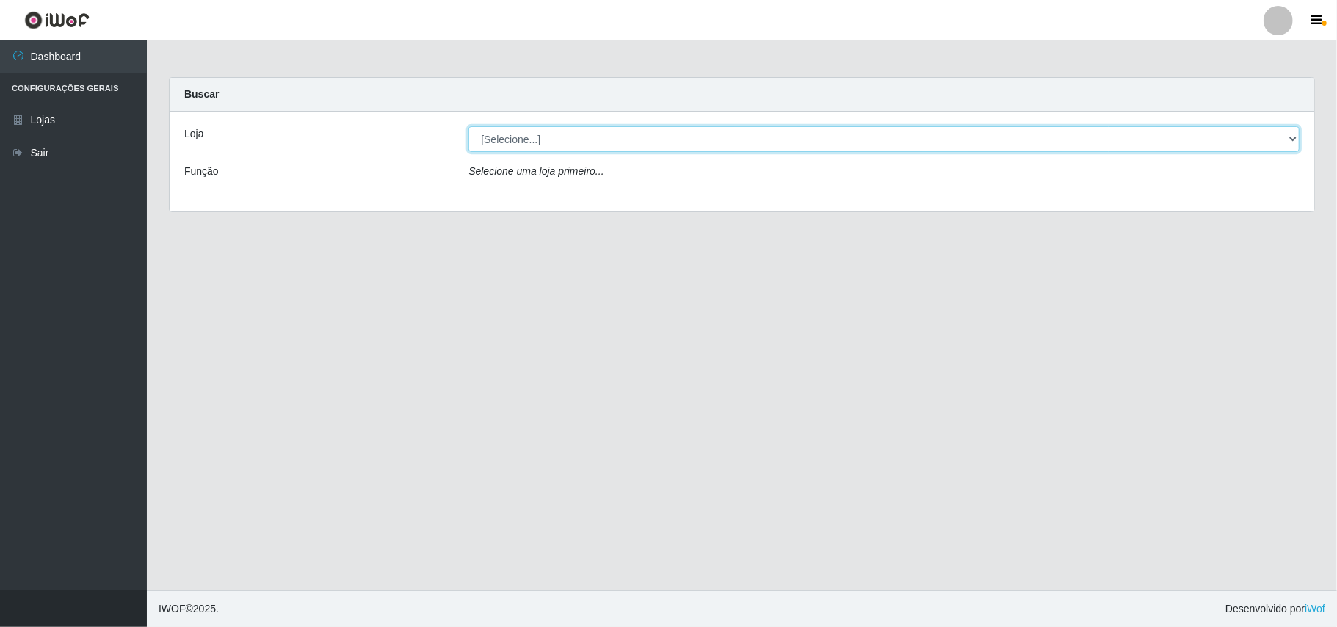
click at [1292, 139] on select "[Selecione...] Bemais Supermercados - B11 Manaíra" at bounding box center [883, 139] width 831 height 26
select select "409"
click at [468, 126] on select "[Selecione...] Bemais Supermercados - B11 Manaíra" at bounding box center [883, 139] width 831 height 26
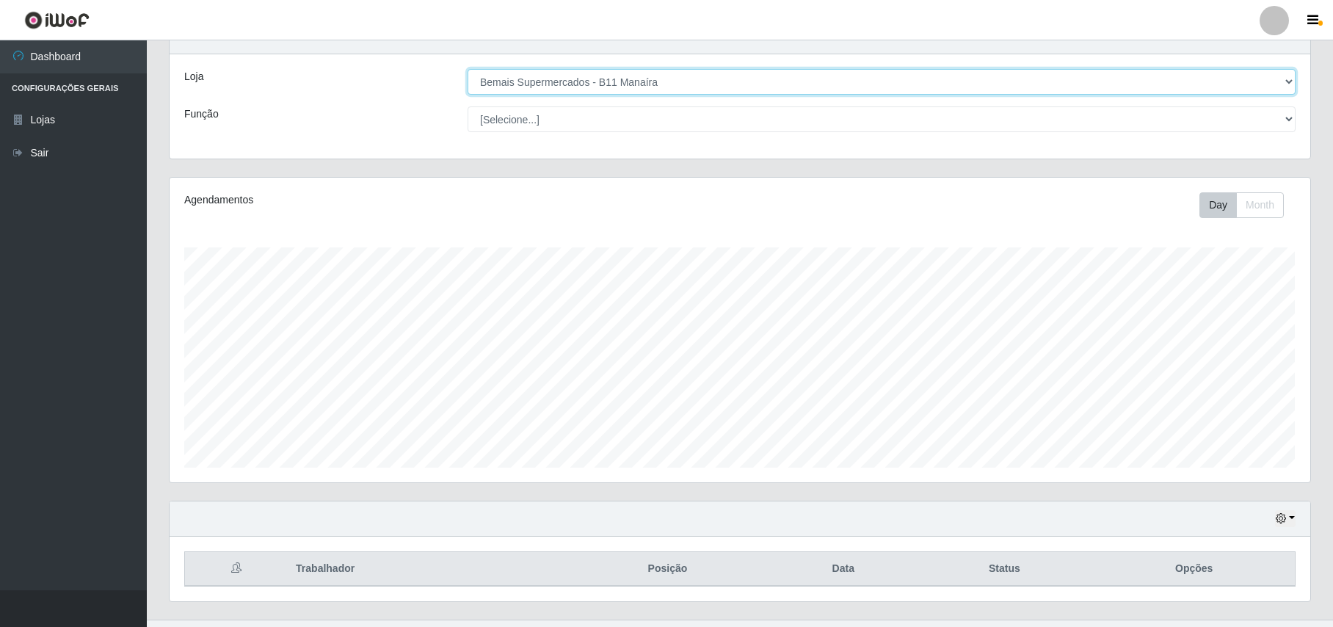
scroll to position [89, 0]
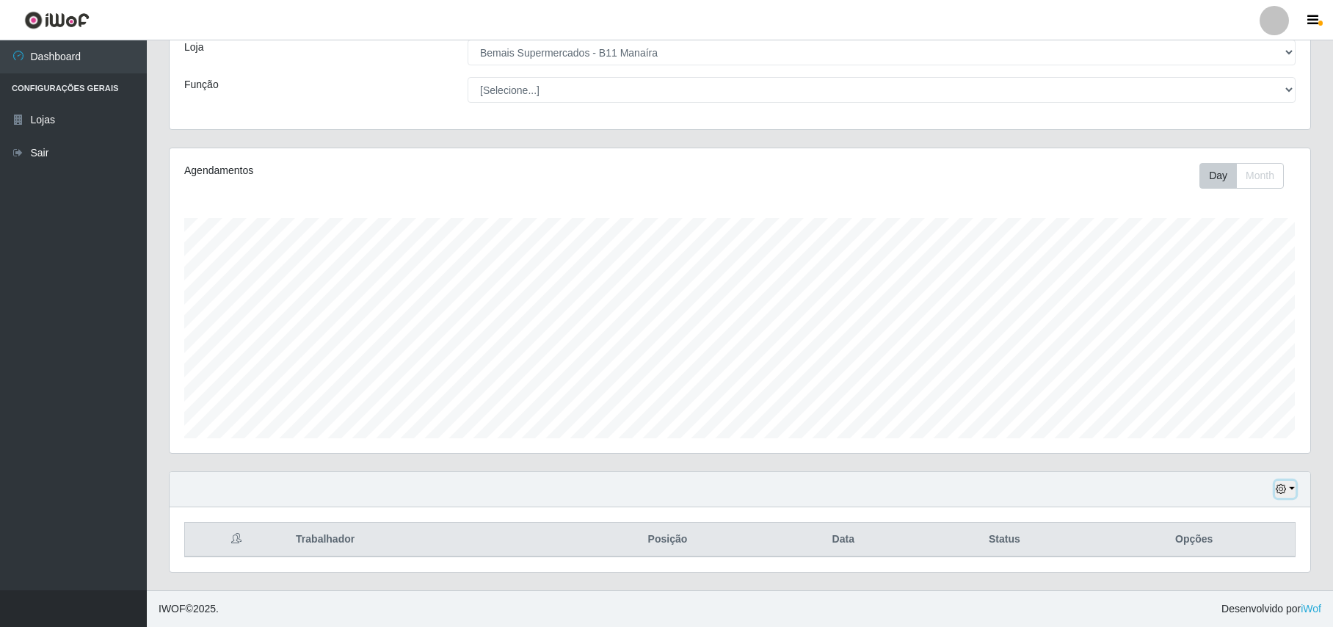
click at [1284, 489] on icon "button" at bounding box center [1281, 489] width 10 height 10
click at [1214, 374] on button "1 dia" at bounding box center [1238, 371] width 116 height 31
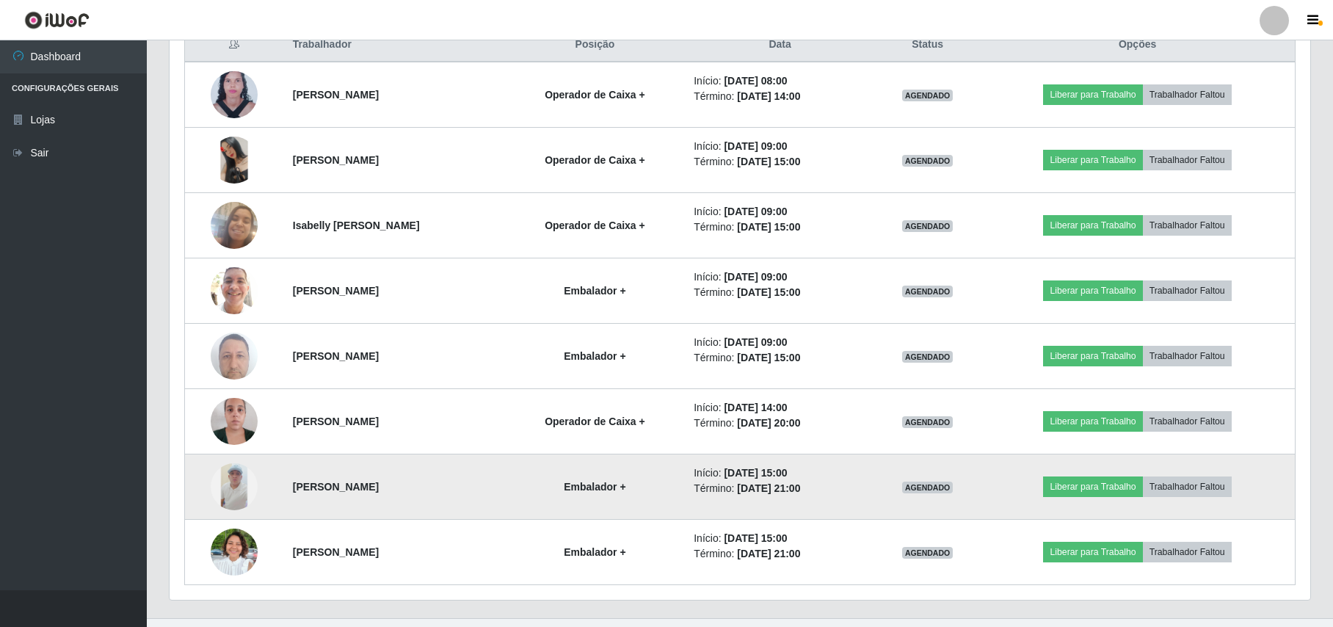
scroll to position [614, 0]
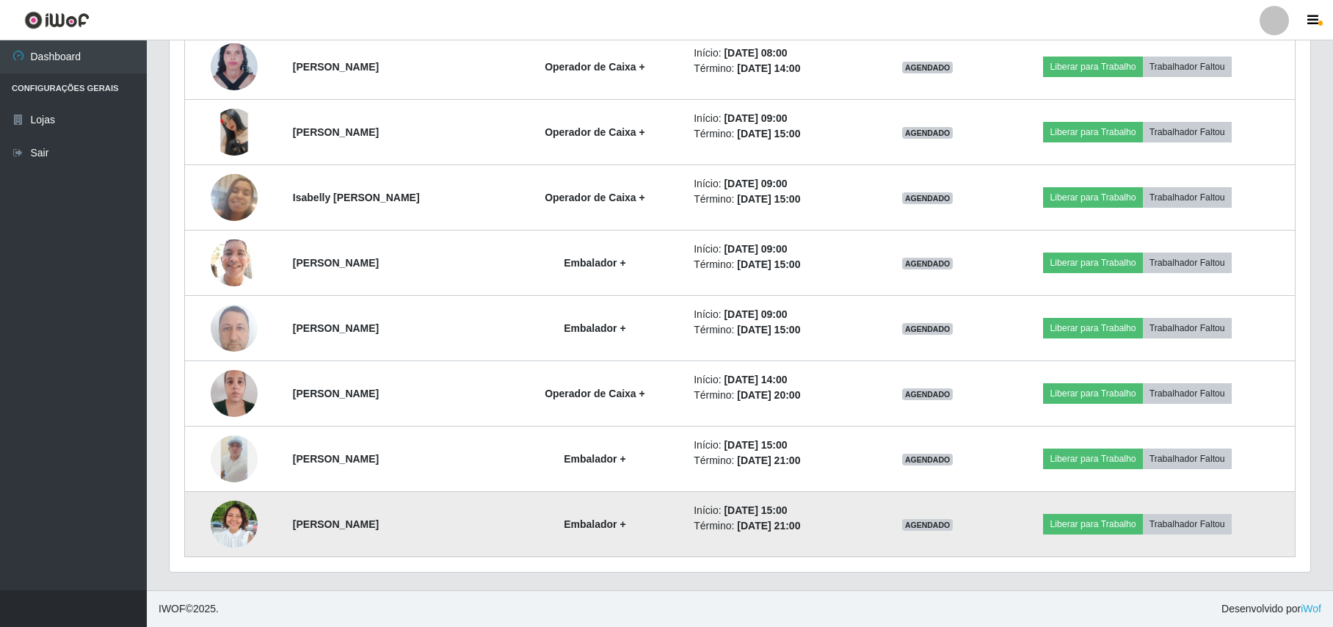
click at [230, 505] on img at bounding box center [234, 524] width 47 height 63
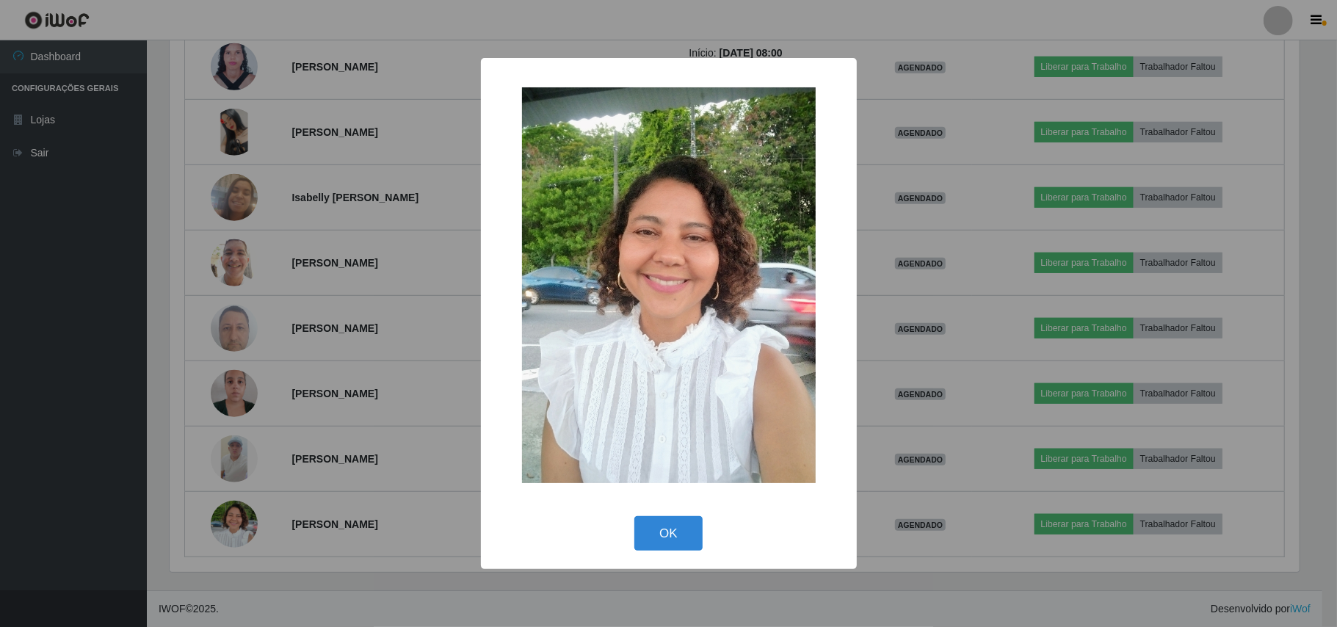
click at [145, 474] on div "× OK Cancel" at bounding box center [668, 313] width 1337 height 627
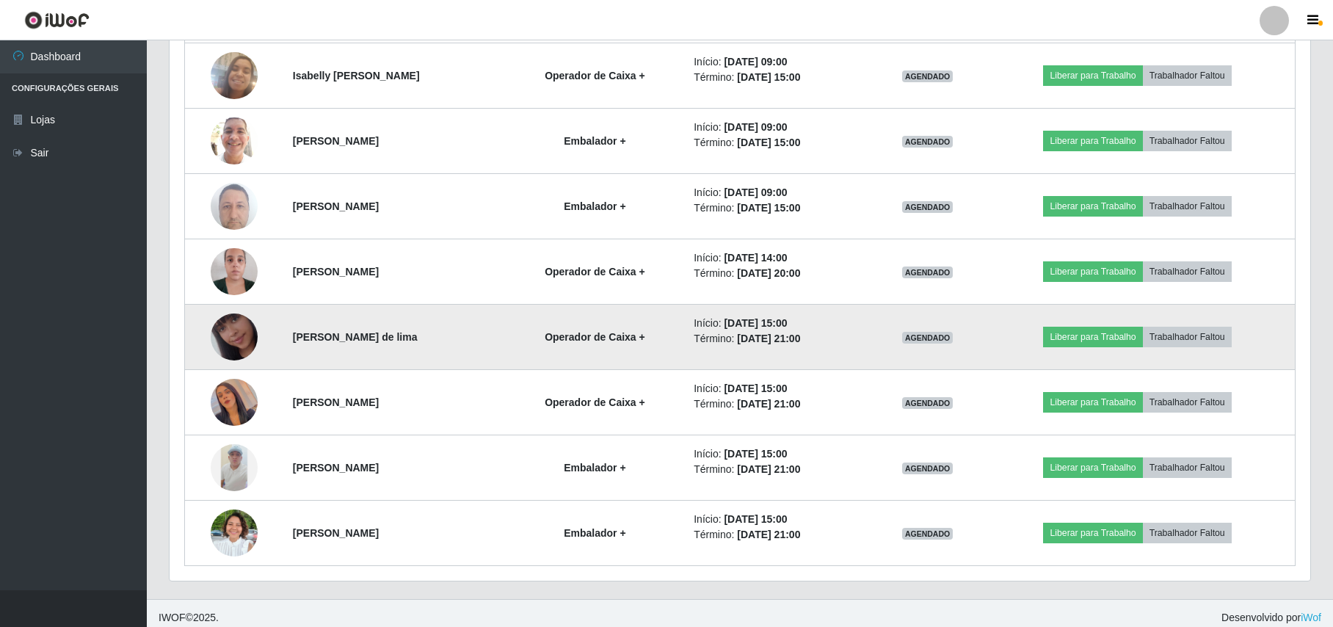
scroll to position [745, 0]
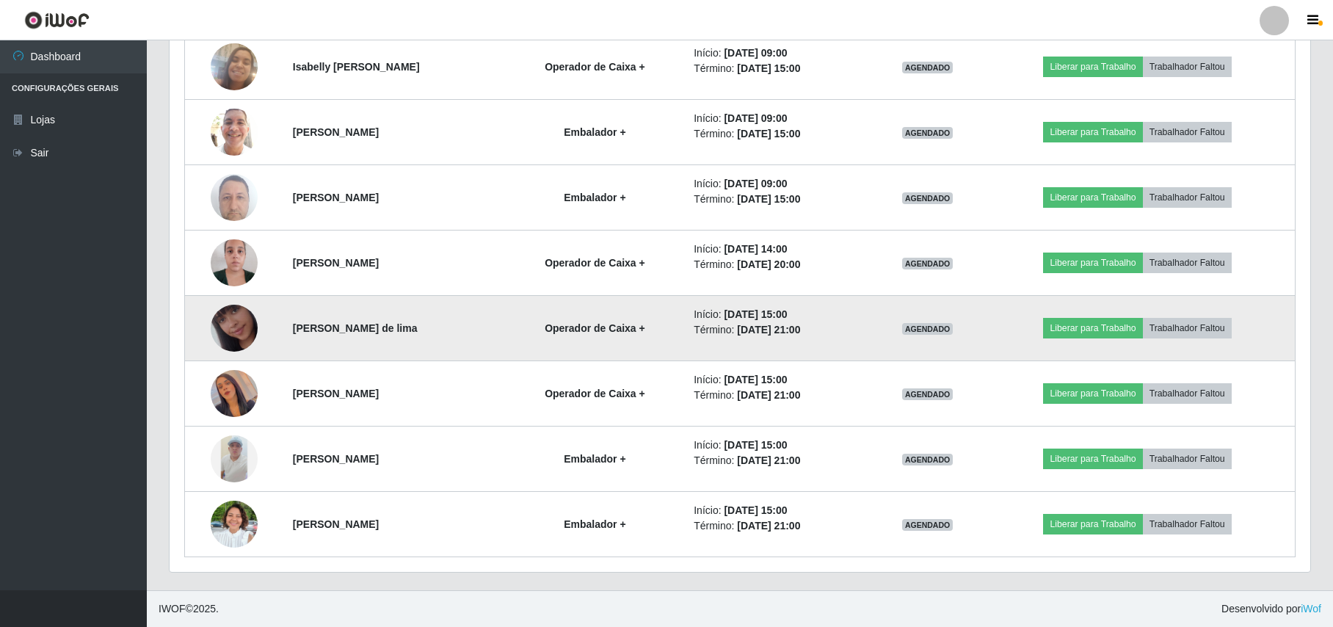
click at [215, 320] on img at bounding box center [234, 328] width 47 height 84
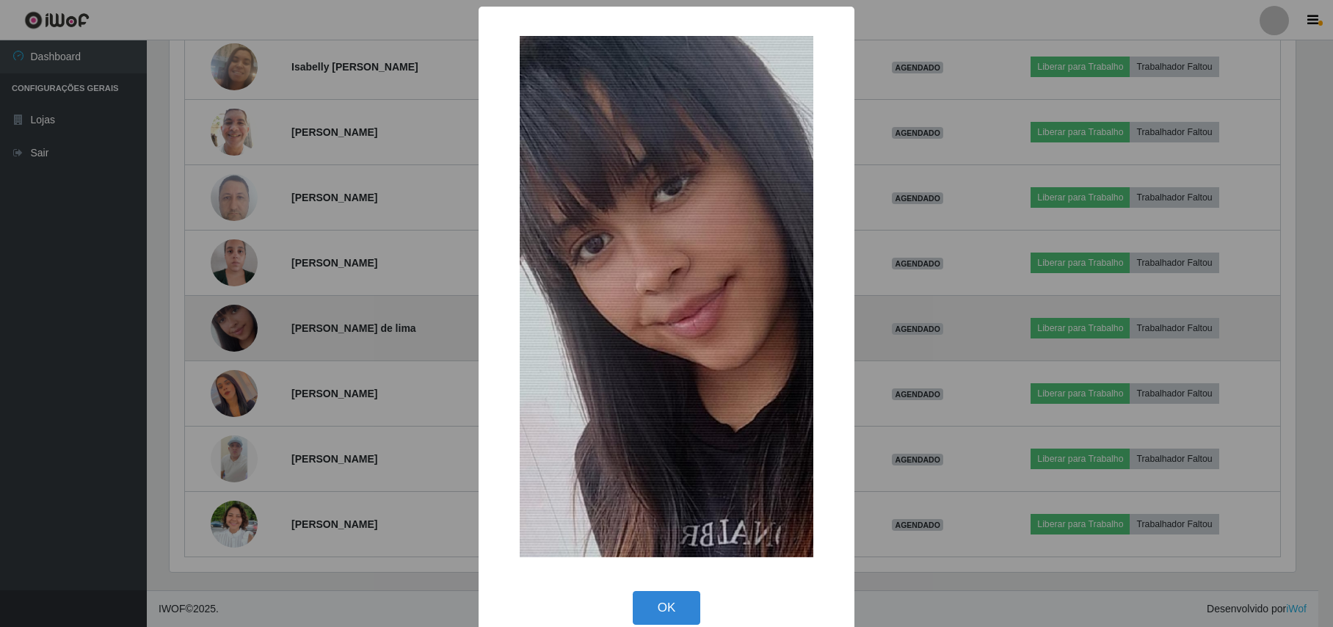
scroll to position [305, 1129]
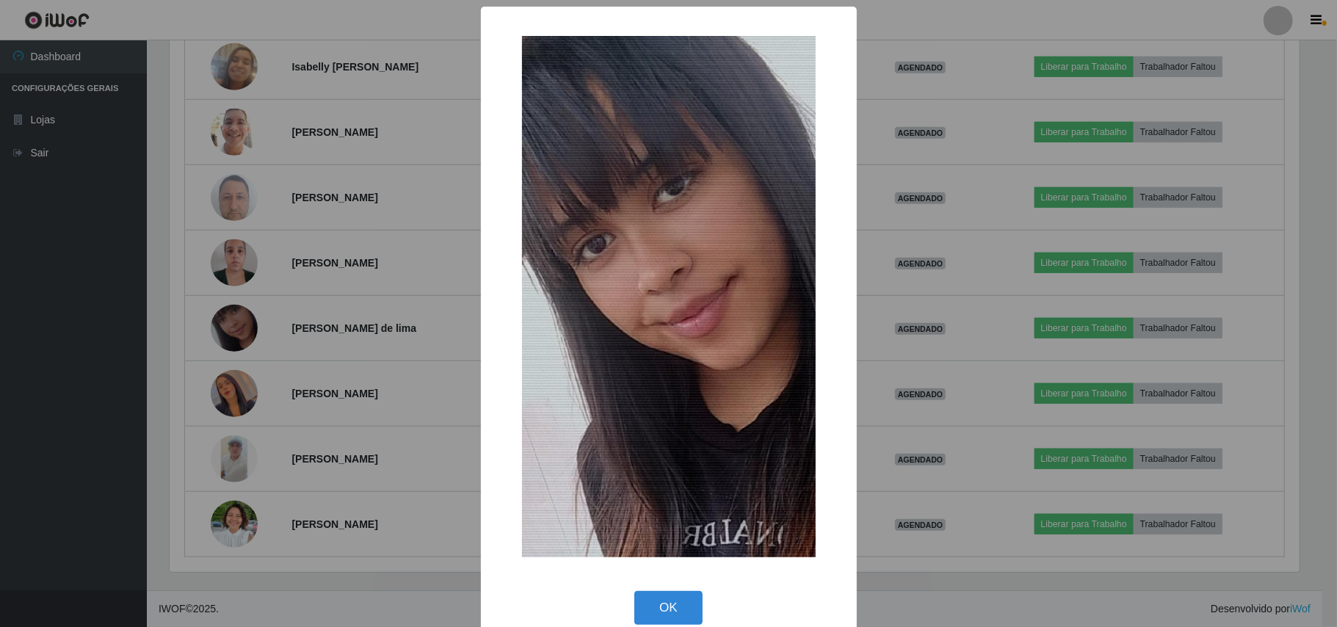
click at [77, 322] on div "× OK Cancel" at bounding box center [668, 313] width 1337 height 627
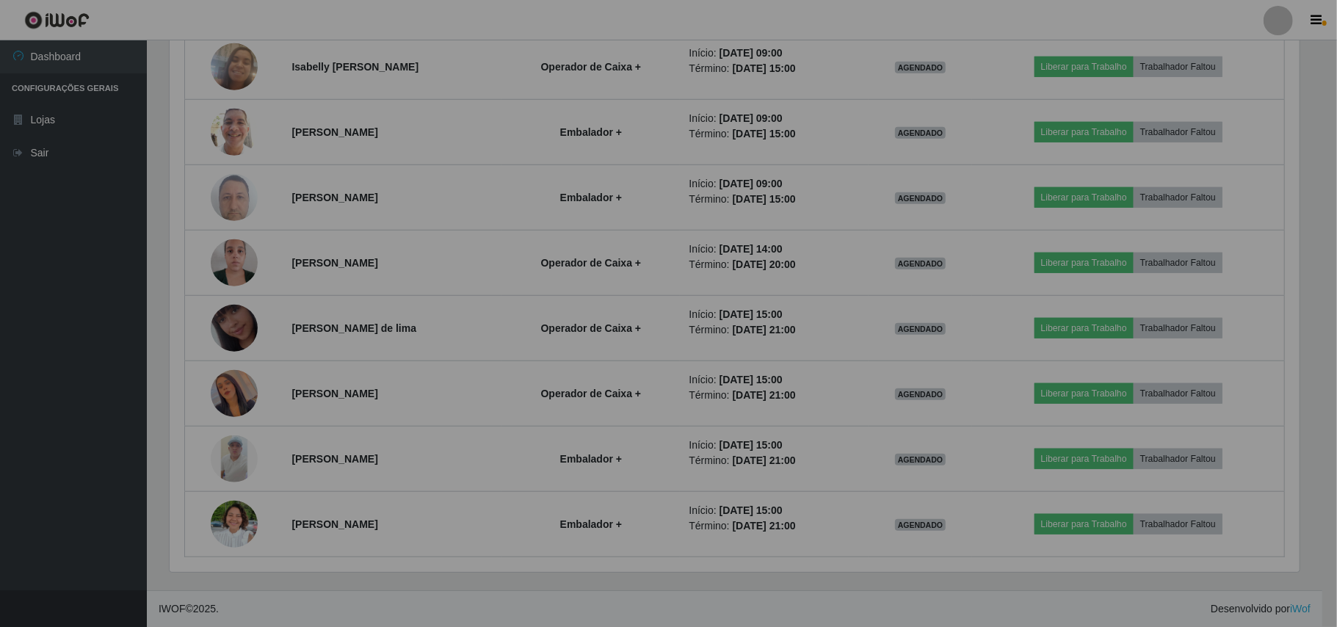
scroll to position [305, 1140]
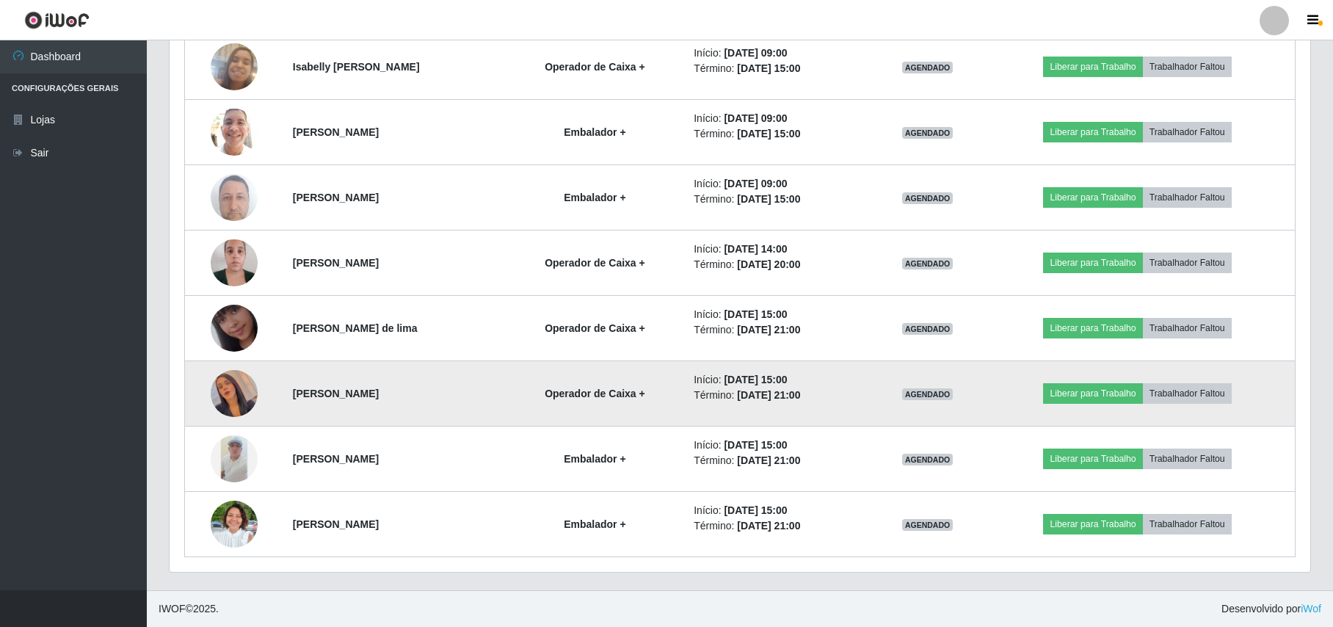
click at [219, 404] on img at bounding box center [234, 394] width 47 height 84
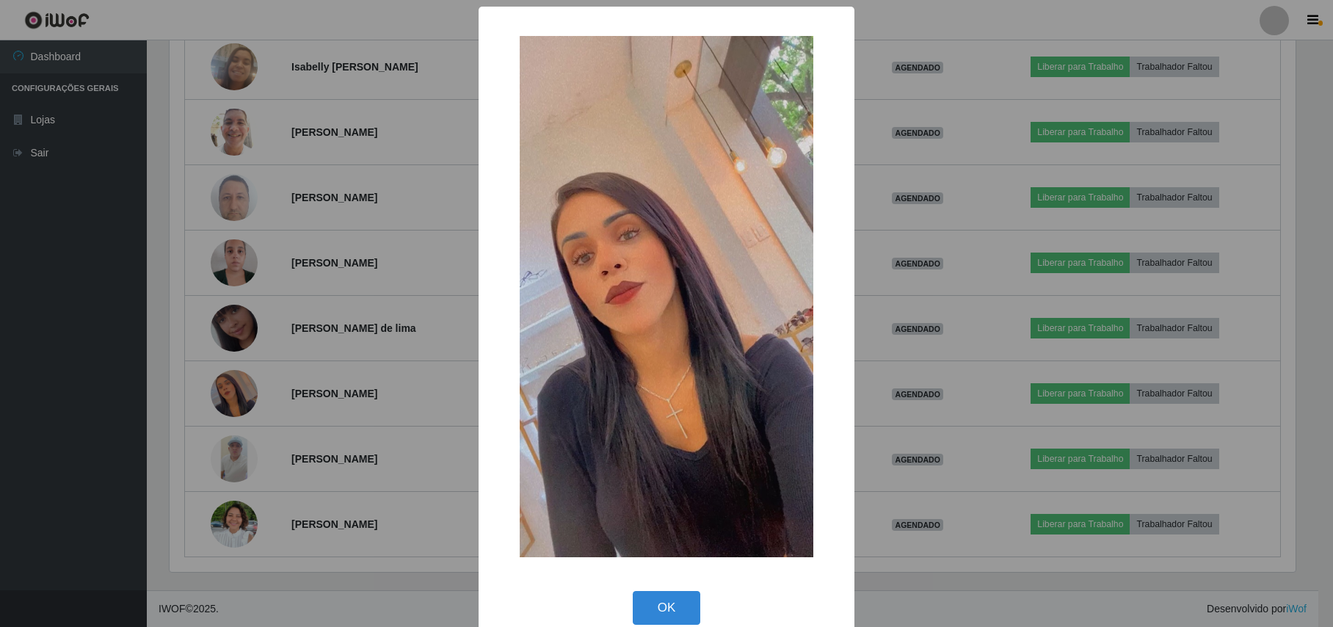
scroll to position [305, 1129]
click at [112, 397] on div "× OK Cancel" at bounding box center [668, 313] width 1337 height 627
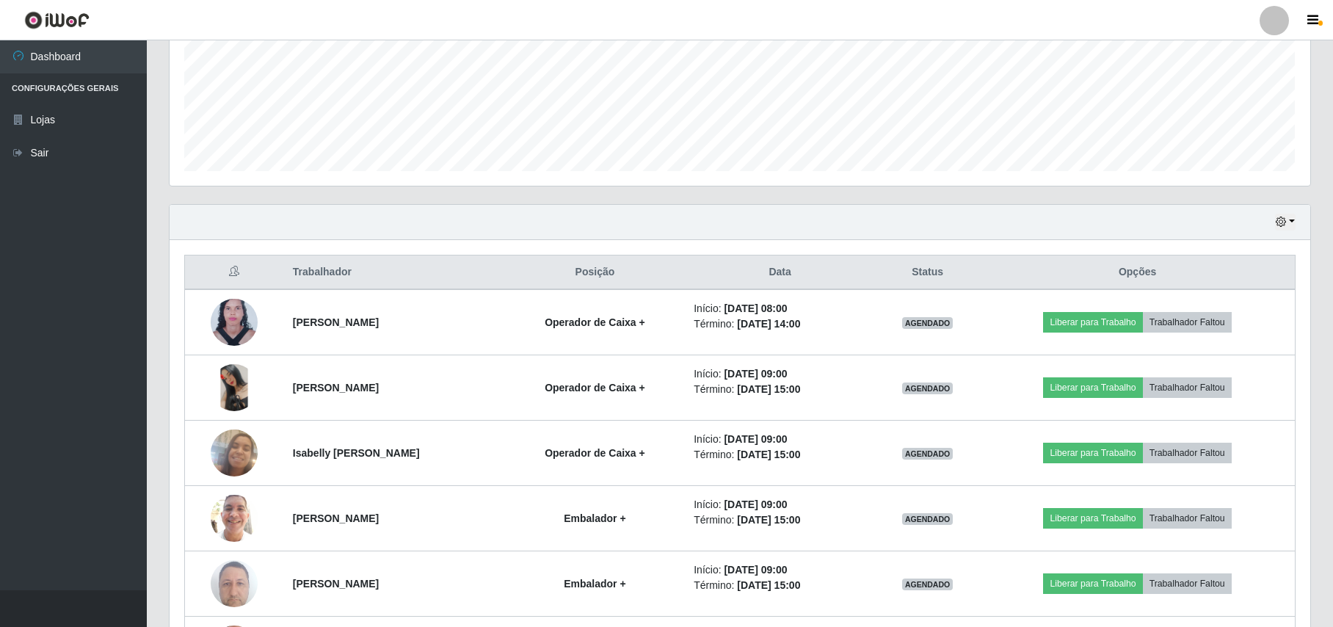
scroll to position [353, 0]
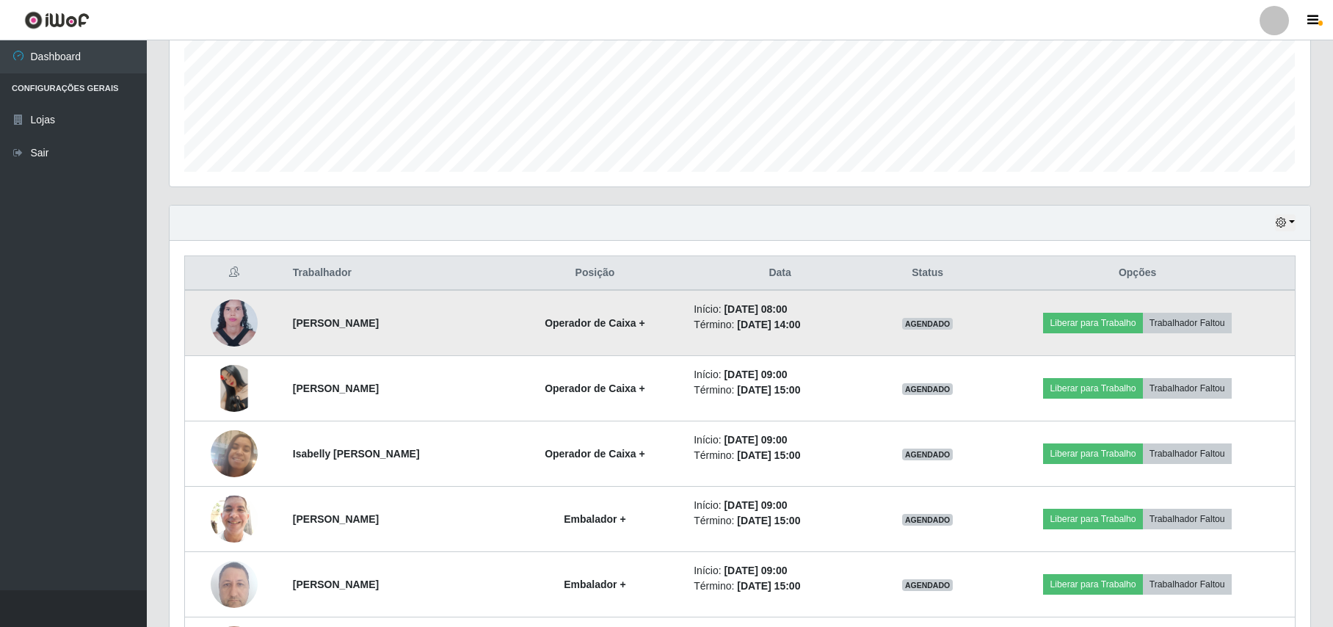
click at [230, 330] on img at bounding box center [234, 323] width 47 height 64
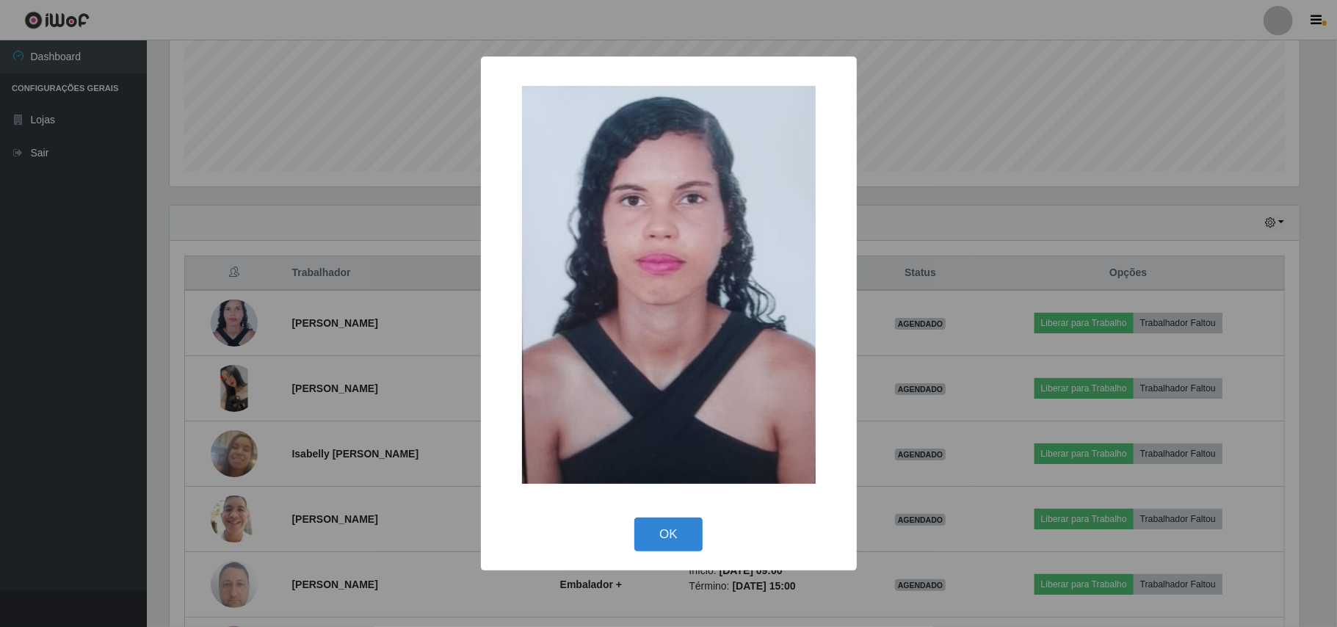
click at [84, 363] on div "× OK Cancel" at bounding box center [668, 313] width 1337 height 627
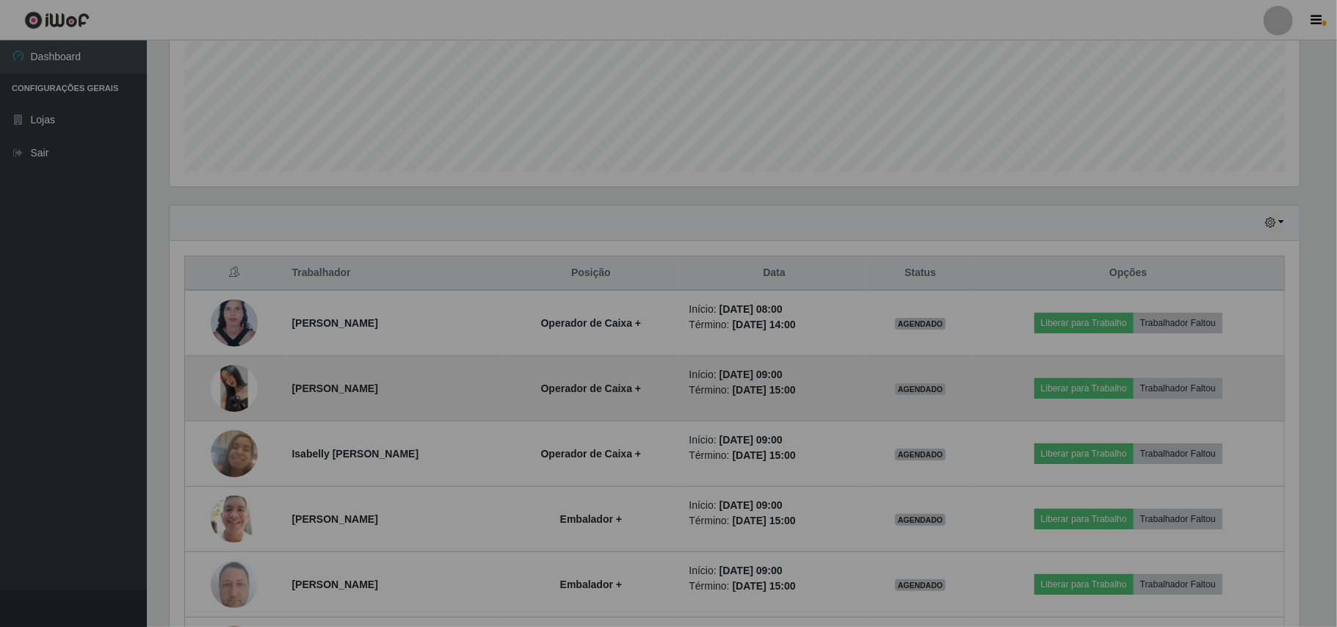
scroll to position [305, 1140]
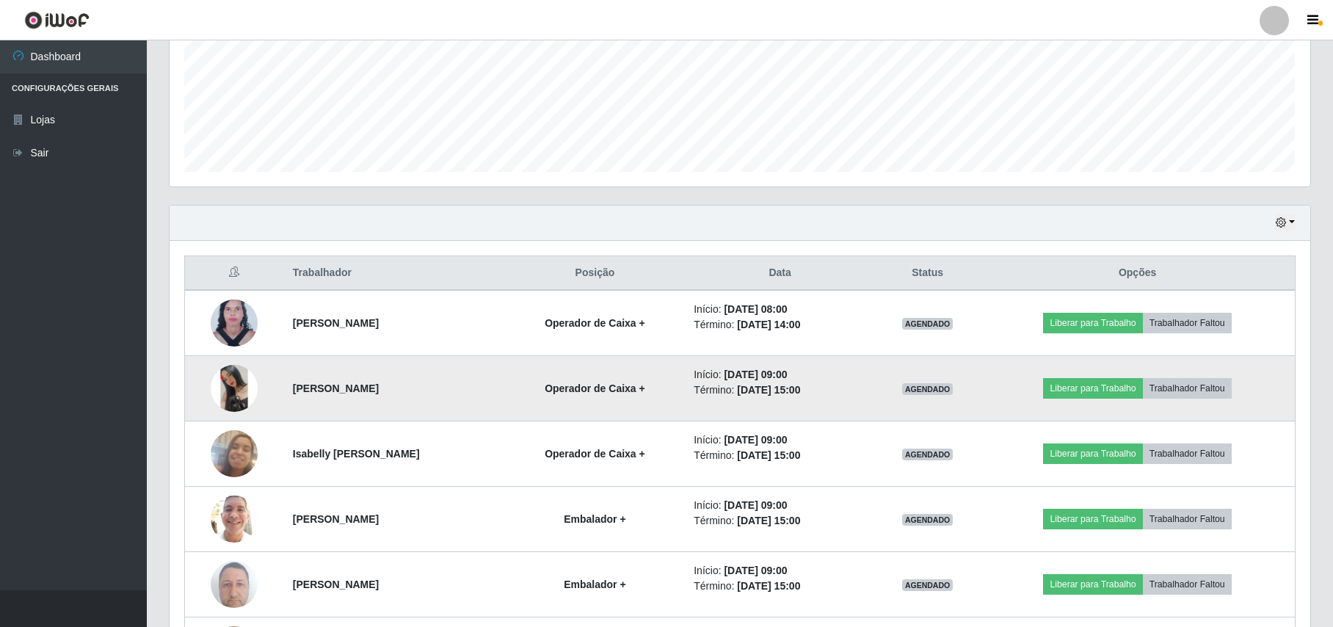
click at [221, 386] on img at bounding box center [234, 388] width 47 height 47
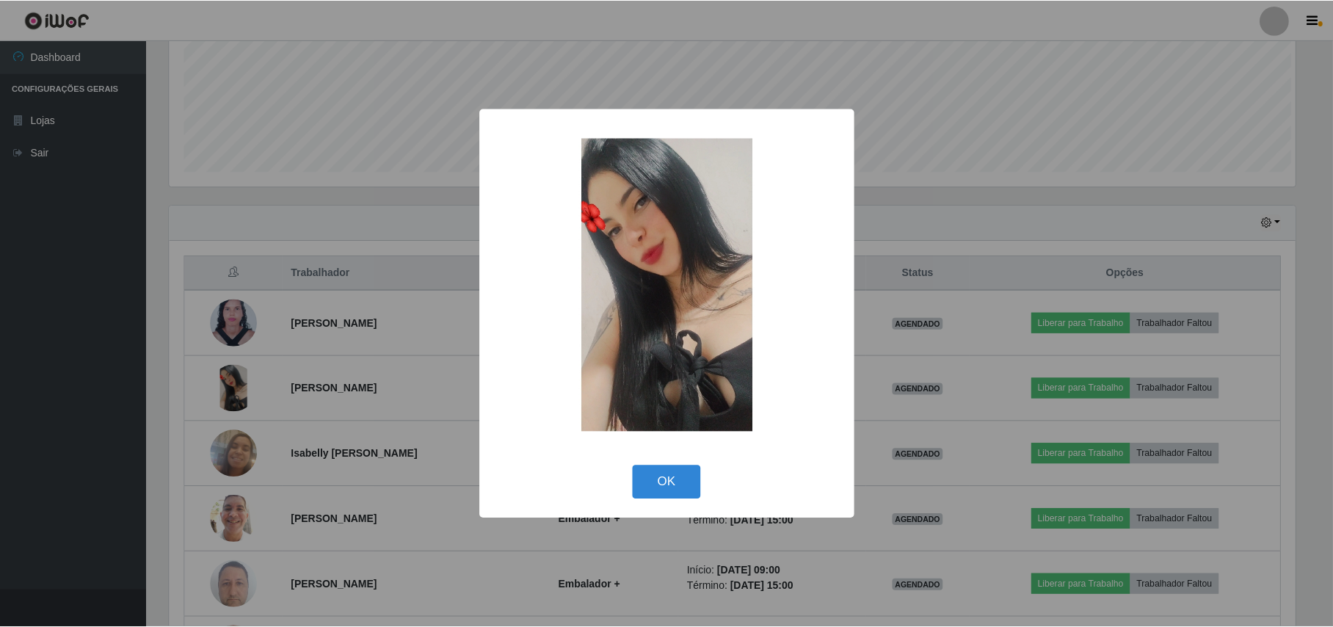
scroll to position [305, 1129]
click at [127, 376] on div "× OK Cancel" at bounding box center [668, 313] width 1337 height 627
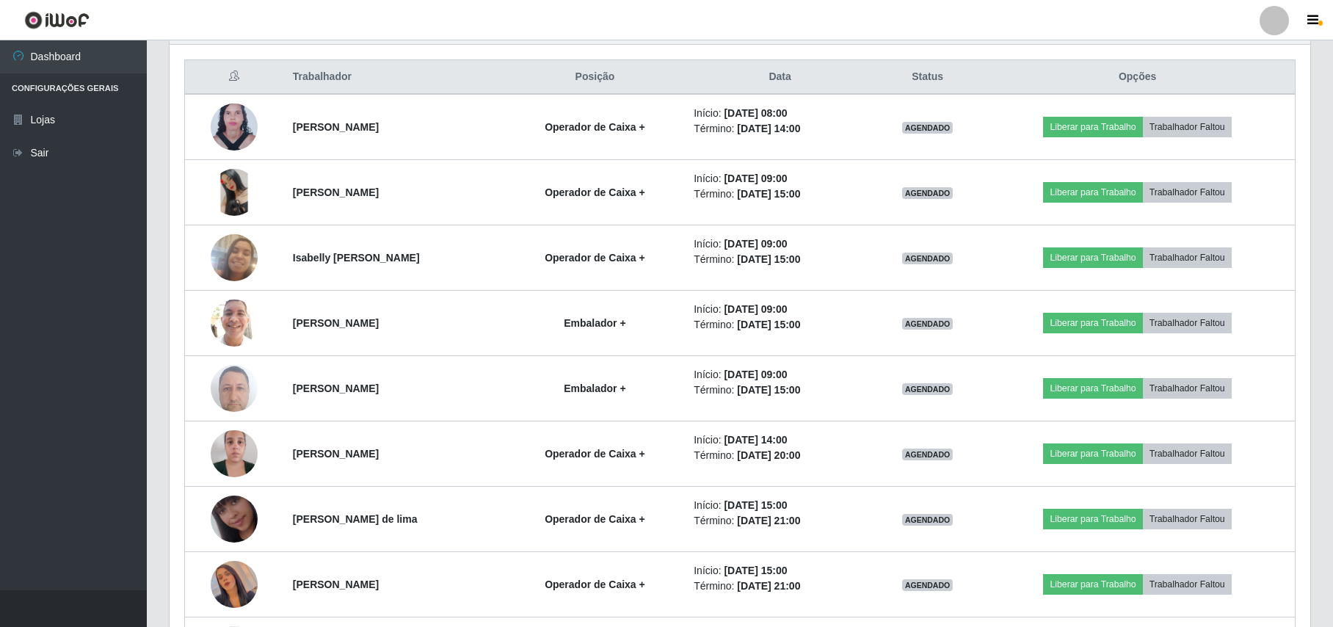
scroll to position [745, 0]
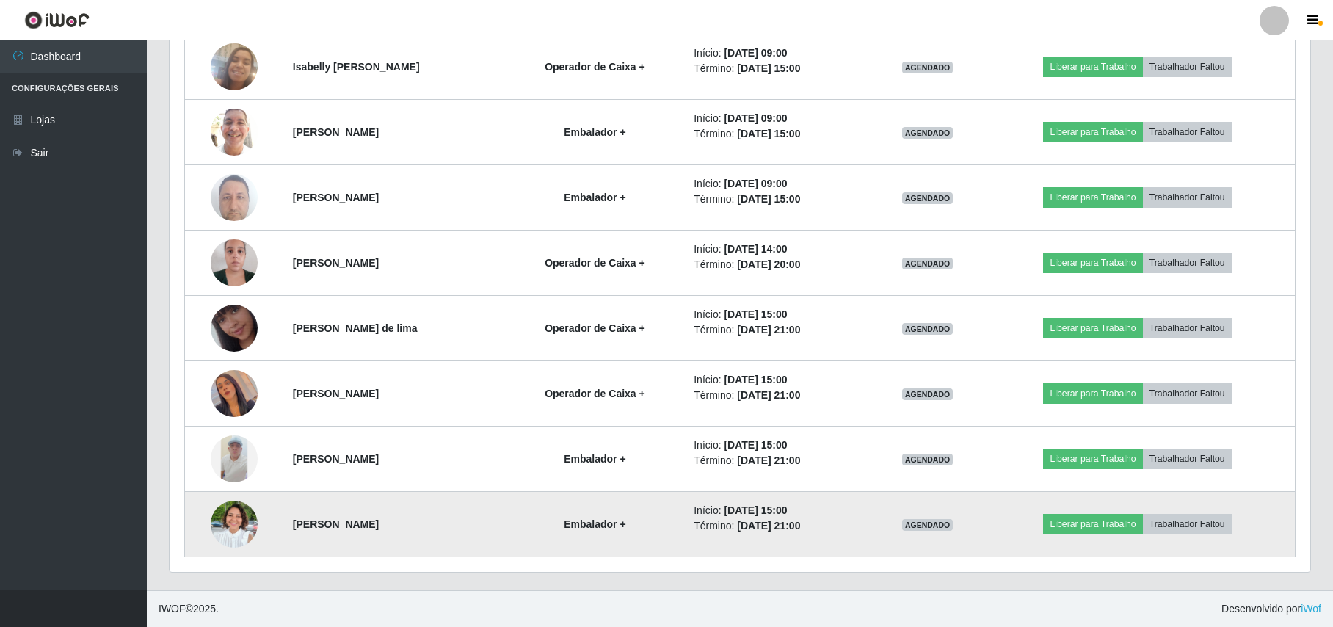
click at [236, 517] on img at bounding box center [234, 524] width 47 height 63
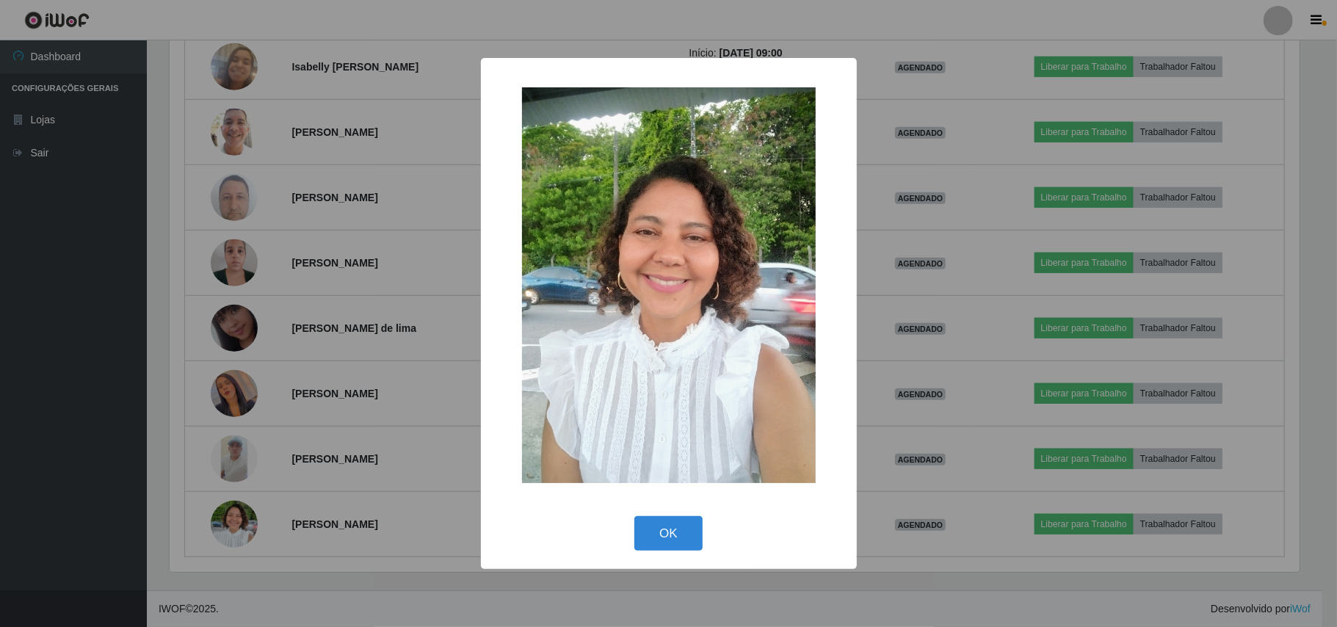
click at [31, 415] on div "× OK Cancel" at bounding box center [668, 313] width 1337 height 627
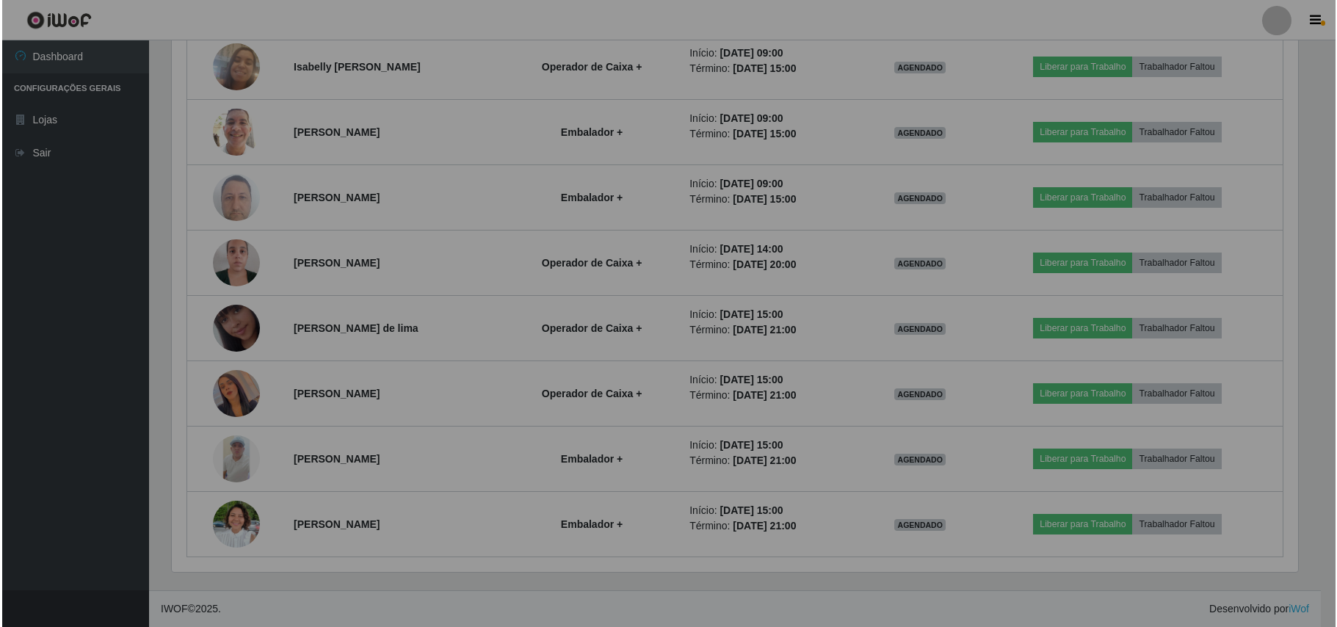
scroll to position [305, 1140]
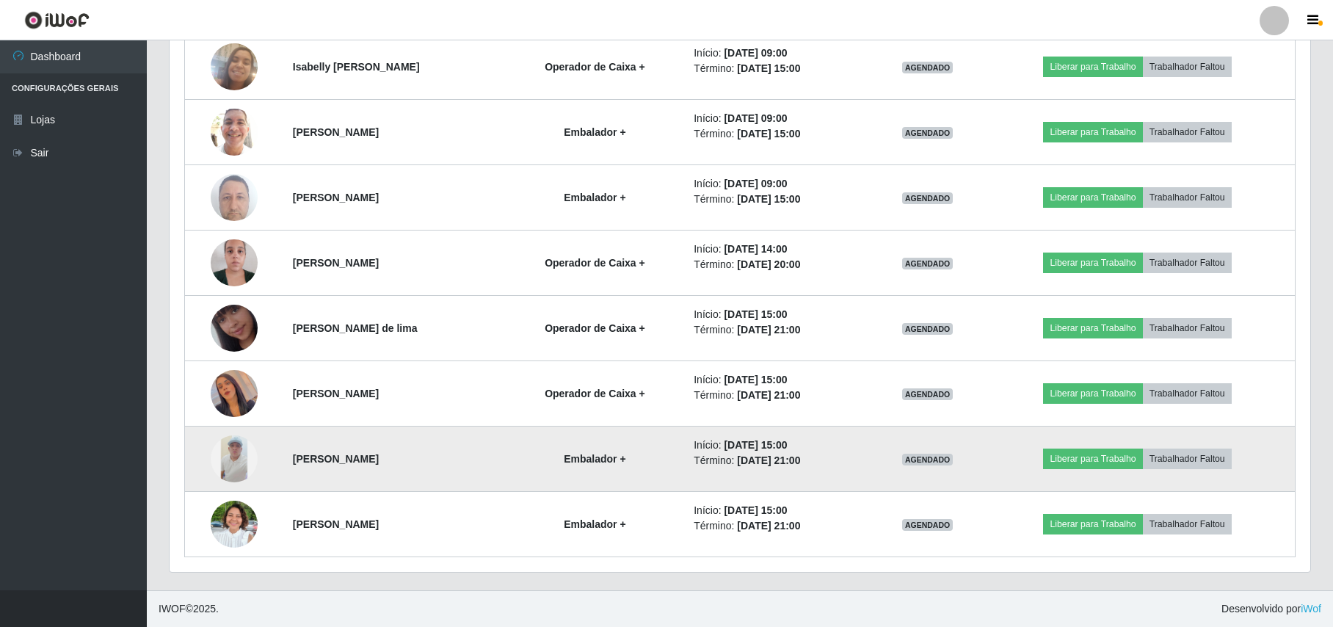
click at [225, 462] on img at bounding box center [234, 458] width 47 height 47
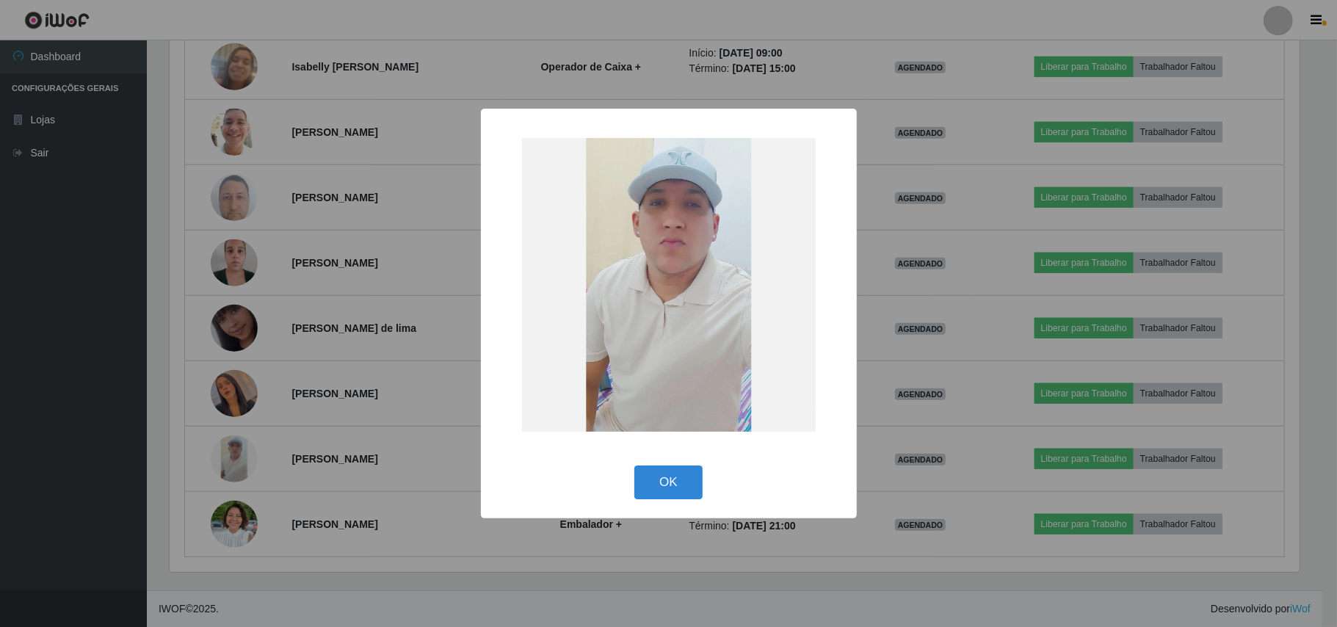
click at [153, 445] on div "× OK Cancel" at bounding box center [668, 313] width 1337 height 627
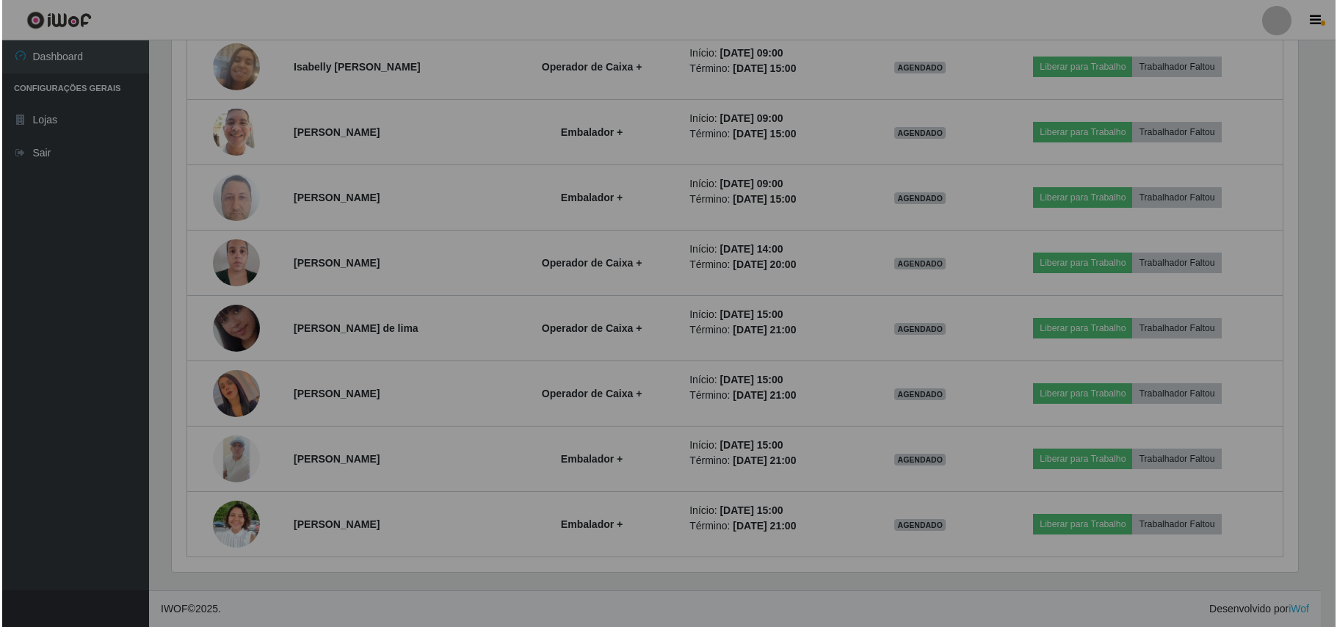
scroll to position [305, 1140]
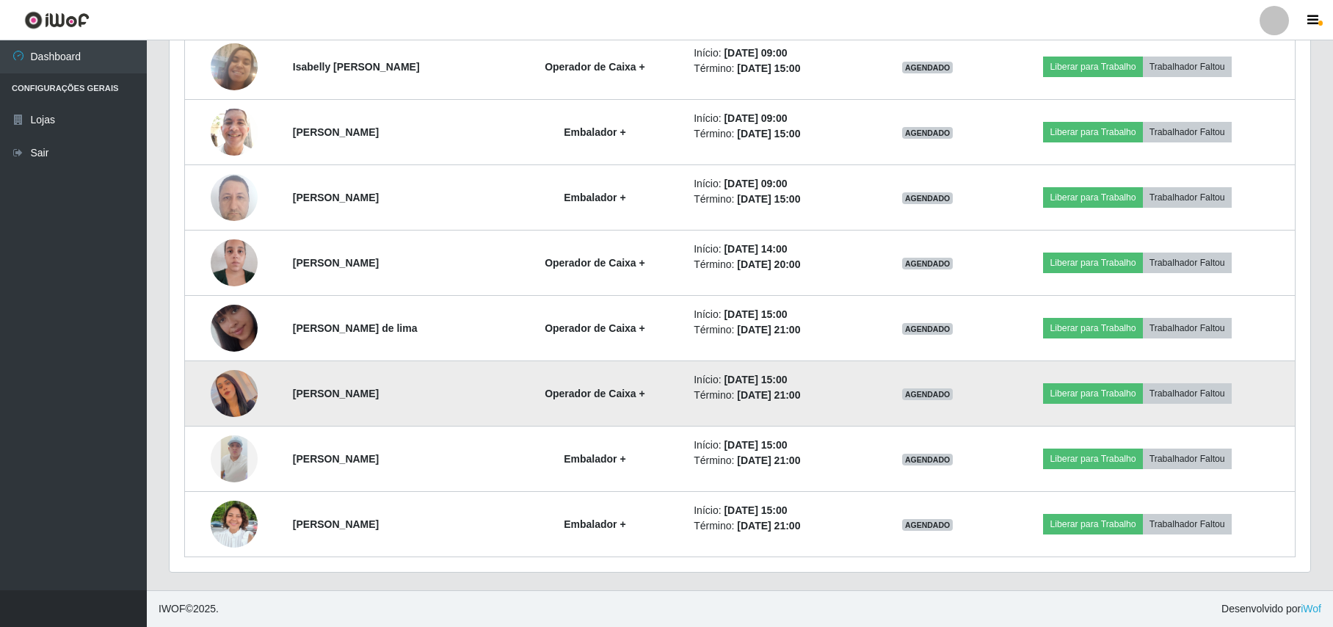
click at [216, 392] on img at bounding box center [234, 394] width 47 height 84
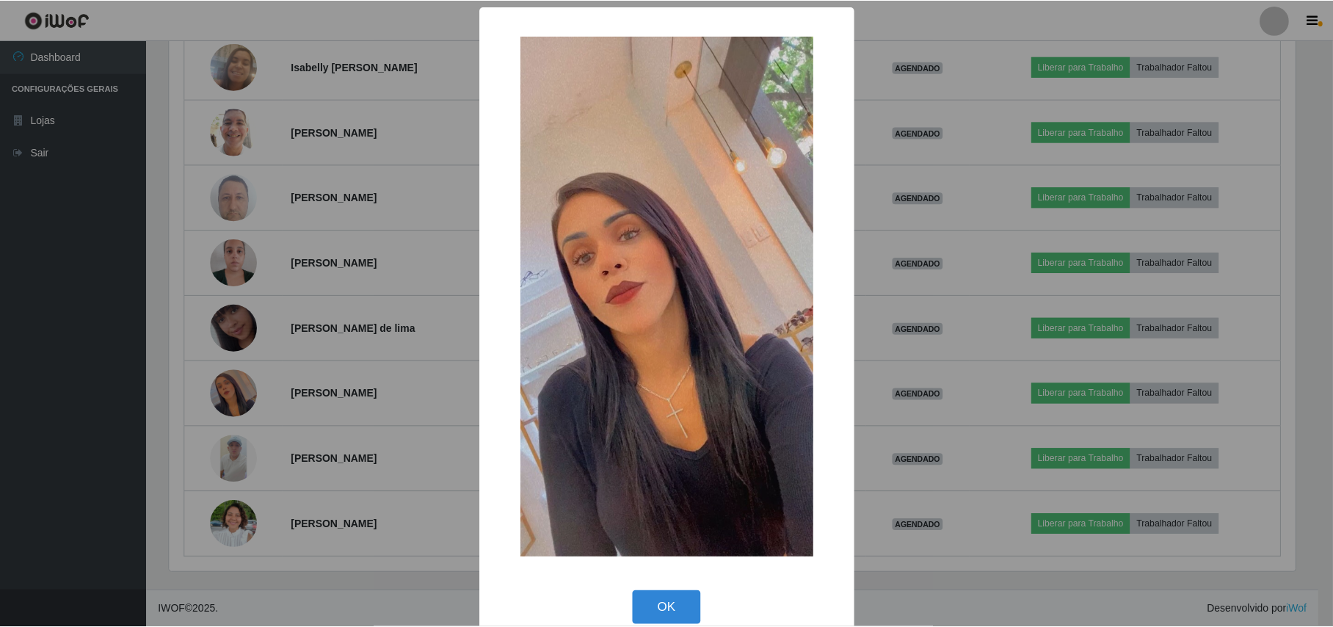
scroll to position [305, 1129]
click at [117, 399] on div "× OK Cancel" at bounding box center [668, 313] width 1337 height 627
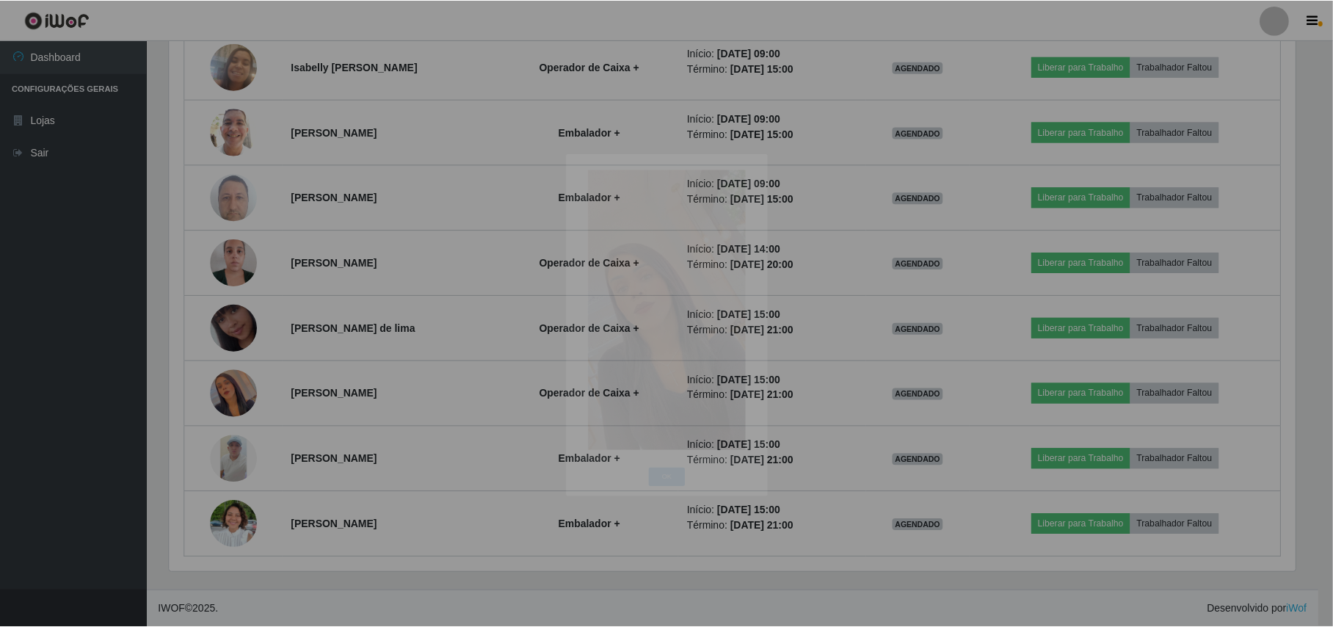
scroll to position [0, 0]
